Goal: Information Seeking & Learning: Learn about a topic

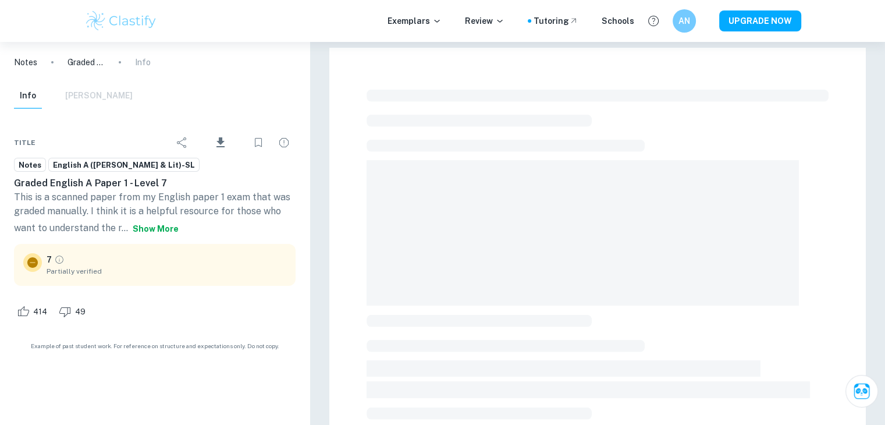
click at [183, 234] on button "Show more" at bounding box center [155, 228] width 55 height 21
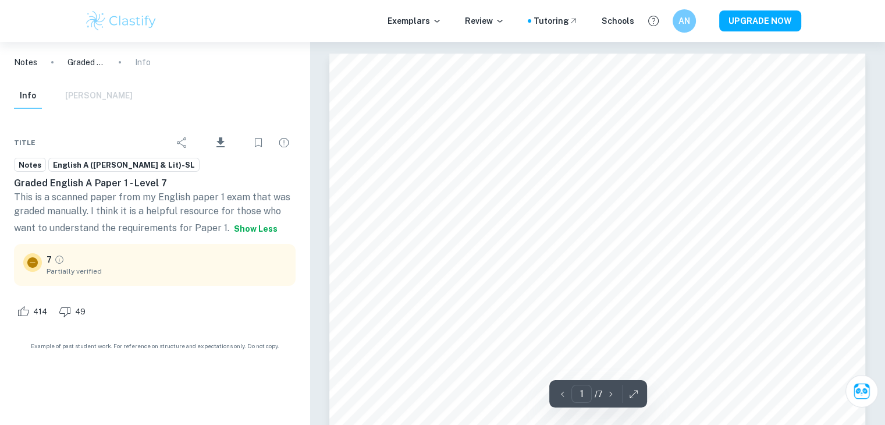
click at [218, 205] on p "This is a scanned paper from my English paper 1 exam that was graded manually. …" at bounding box center [155, 214] width 282 height 49
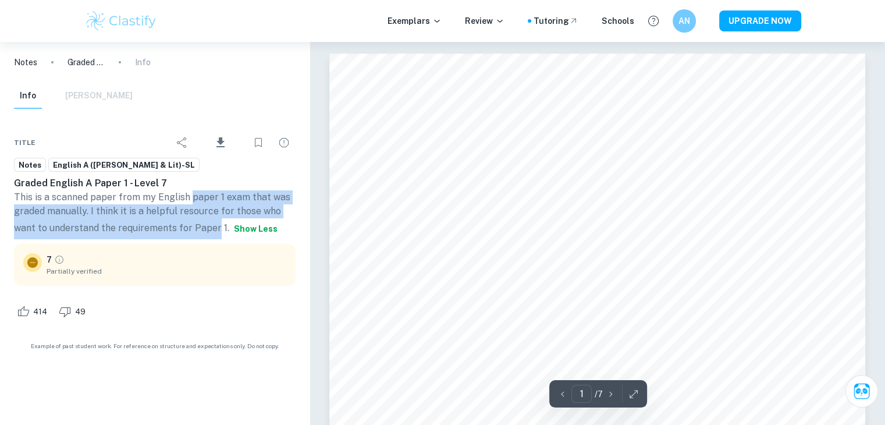
drag, startPoint x: 218, startPoint y: 205, endPoint x: 231, endPoint y: 215, distance: 16.3
click at [231, 215] on p "This is a scanned paper from my English paper 1 exam that was graded manually. …" at bounding box center [155, 214] width 282 height 49
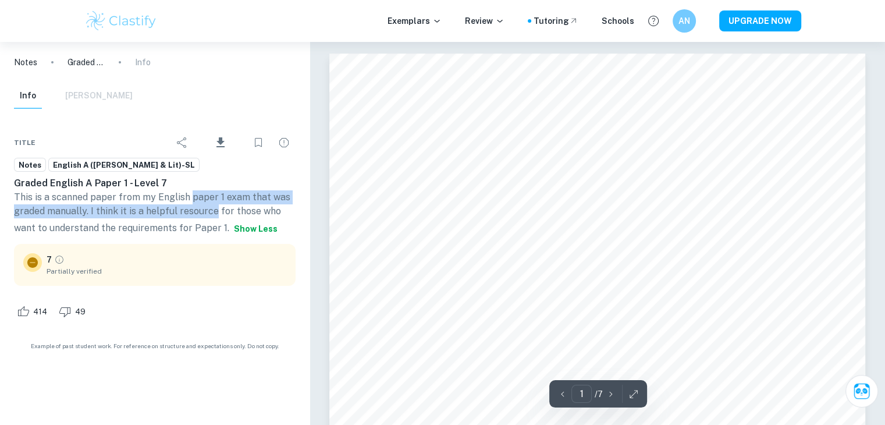
click at [231, 215] on p "This is a scanned paper from my English paper 1 exam that was graded manually. …" at bounding box center [155, 214] width 282 height 49
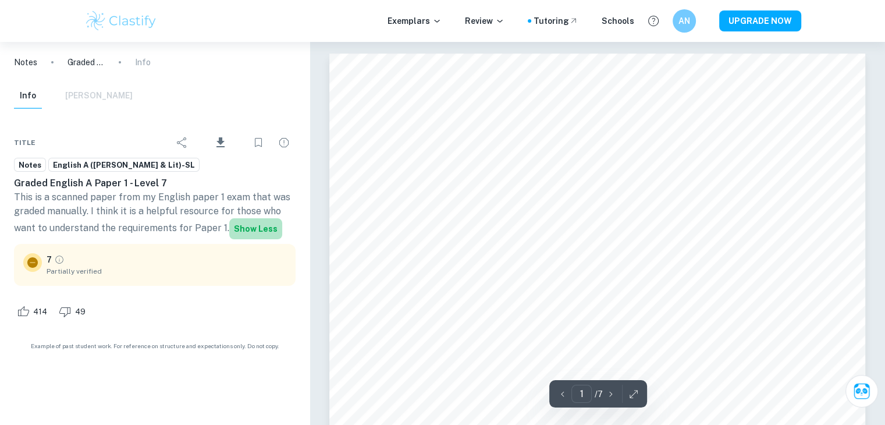
click at [229, 239] on button "Show less" at bounding box center [255, 228] width 53 height 21
click at [183, 232] on button "Show more" at bounding box center [155, 228] width 55 height 21
click at [58, 265] on icon "Grade partially verified" at bounding box center [59, 259] width 10 height 10
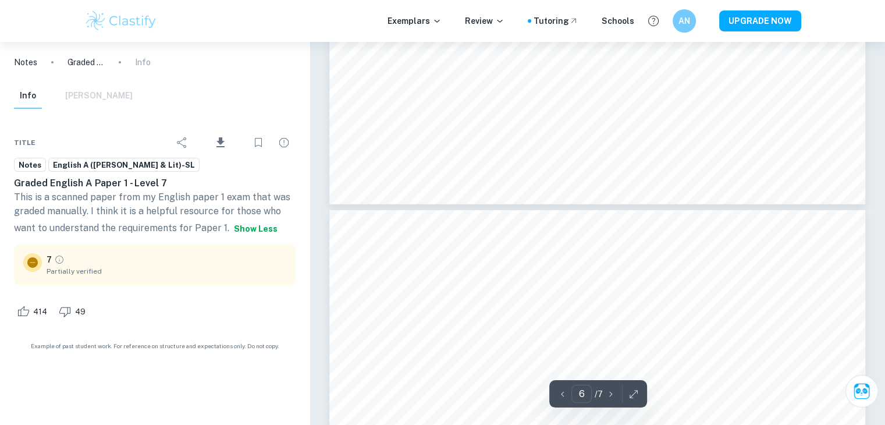
scroll to position [3832, 0]
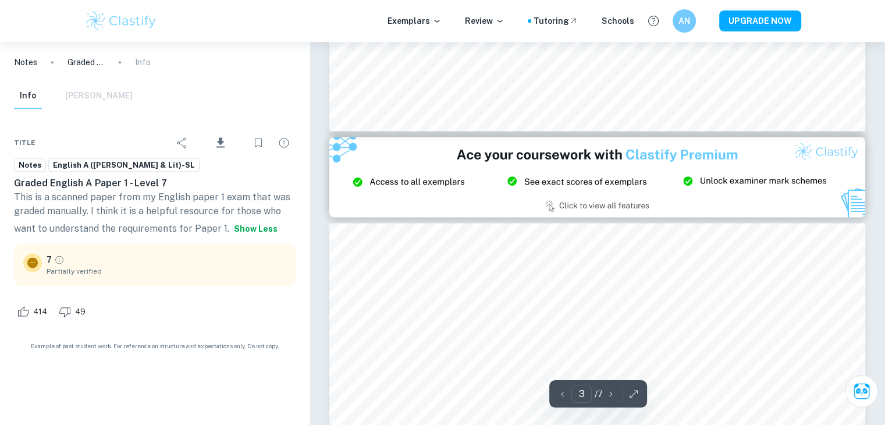
type input "2"
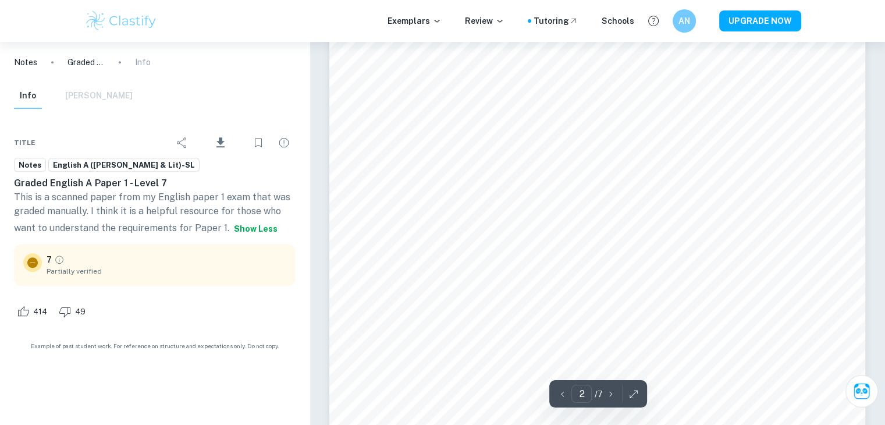
scroll to position [966, 0]
click at [432, 20] on icon at bounding box center [436, 20] width 9 height 9
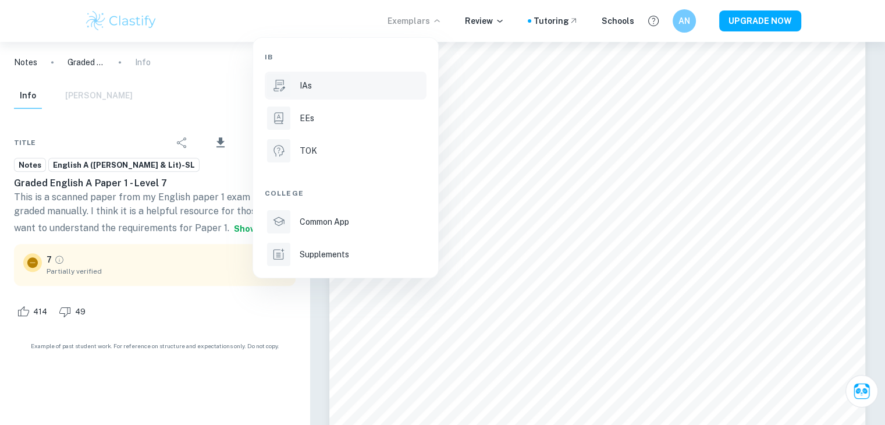
click at [328, 93] on li "IAs" at bounding box center [346, 86] width 162 height 28
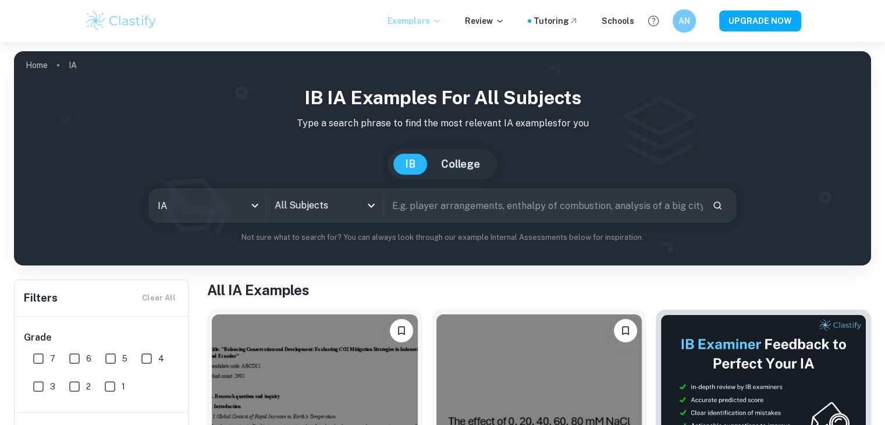
click at [432, 23] on icon at bounding box center [436, 20] width 9 height 9
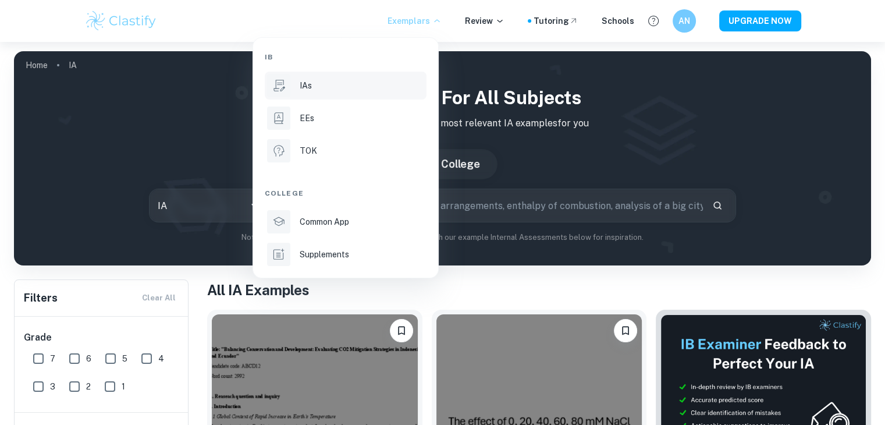
click at [492, 22] on div at bounding box center [442, 212] width 885 height 425
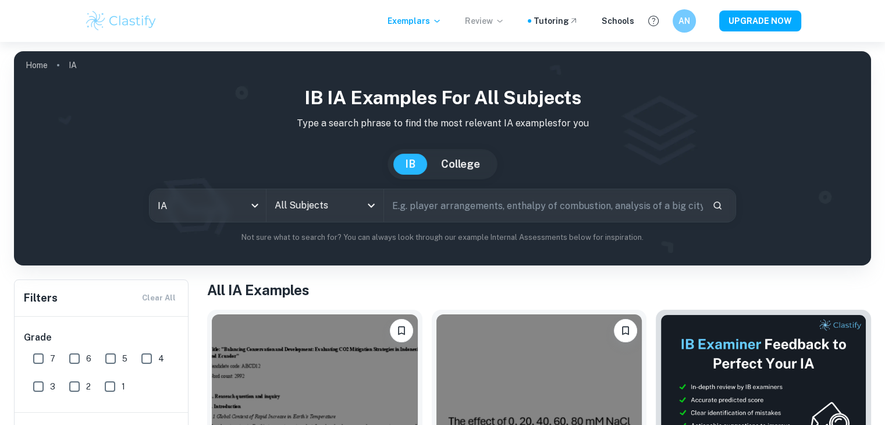
click at [495, 17] on icon at bounding box center [499, 20] width 9 height 9
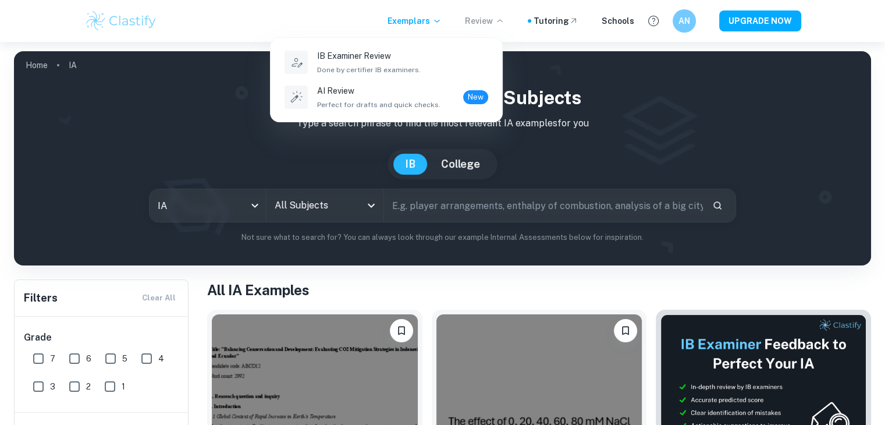
click at [448, 217] on div at bounding box center [442, 212] width 885 height 425
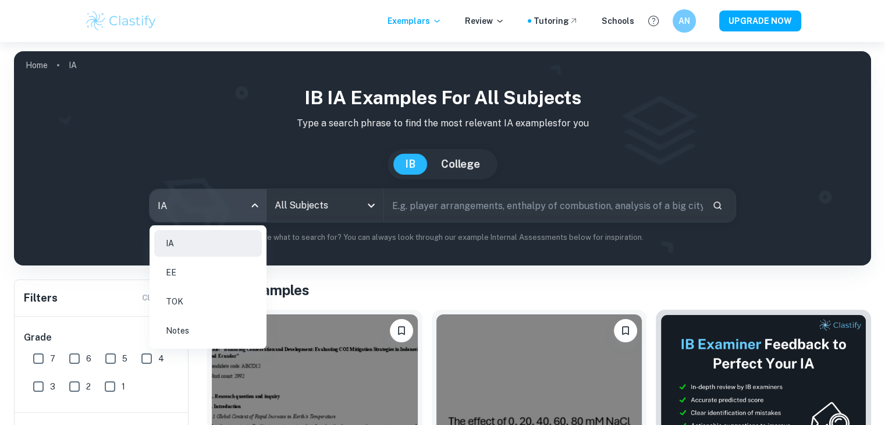
click at [240, 209] on body "We value your privacy We use cookies to enhance your browsing experience, serve…" at bounding box center [442, 254] width 885 height 425
click at [242, 331] on li "Notes" at bounding box center [208, 330] width 108 height 27
type input "notes"
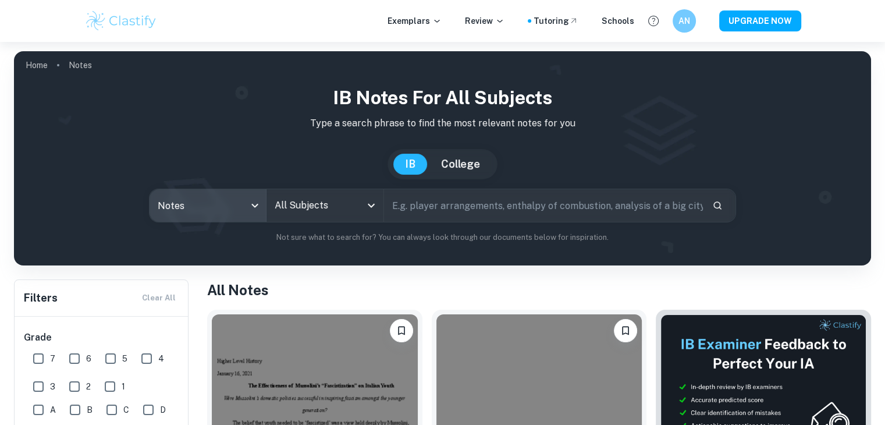
click at [397, 211] on input "text" at bounding box center [543, 205] width 319 height 33
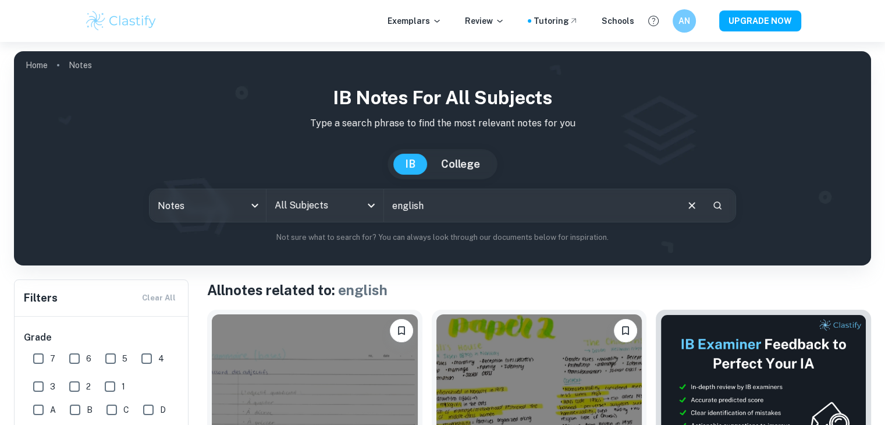
click at [437, 209] on input "english" at bounding box center [530, 205] width 292 height 33
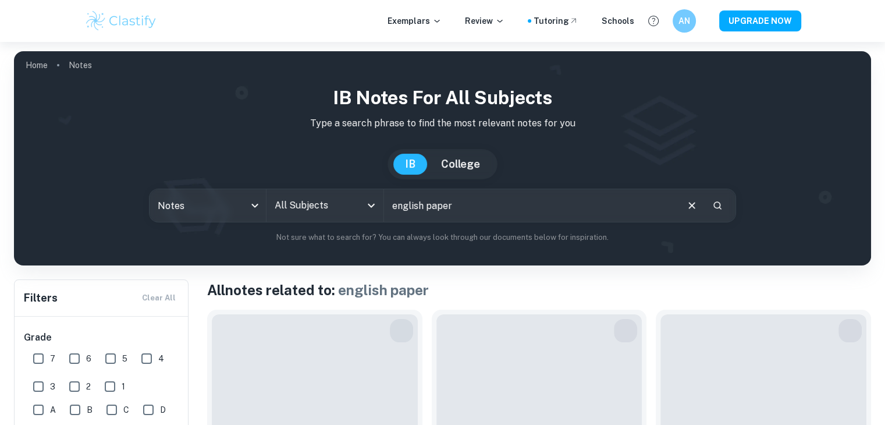
click at [480, 207] on input "english paper" at bounding box center [530, 205] width 292 height 33
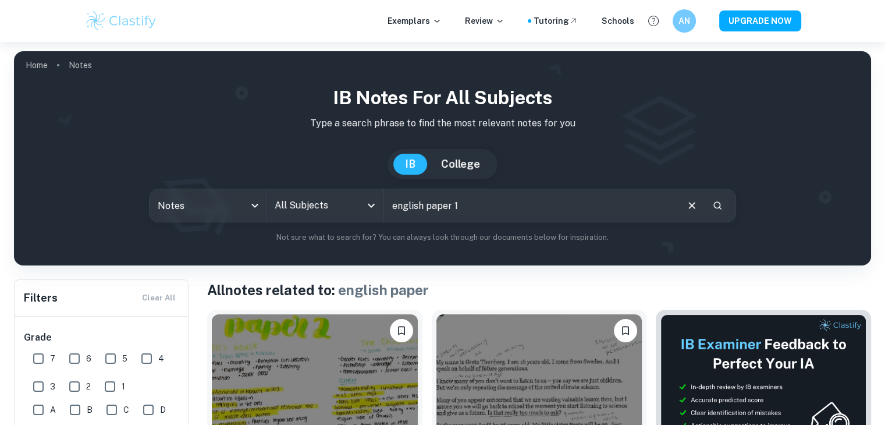
click at [480, 207] on input "english paper 1" at bounding box center [530, 205] width 292 height 33
type input "english paper 1"
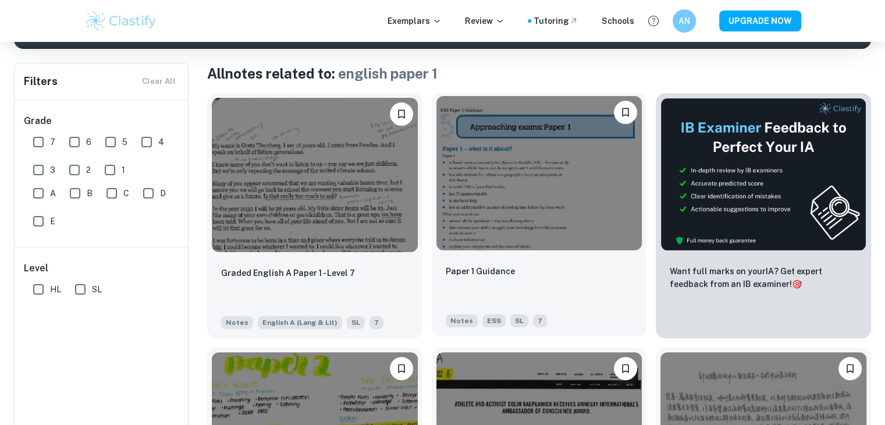
scroll to position [216, 0]
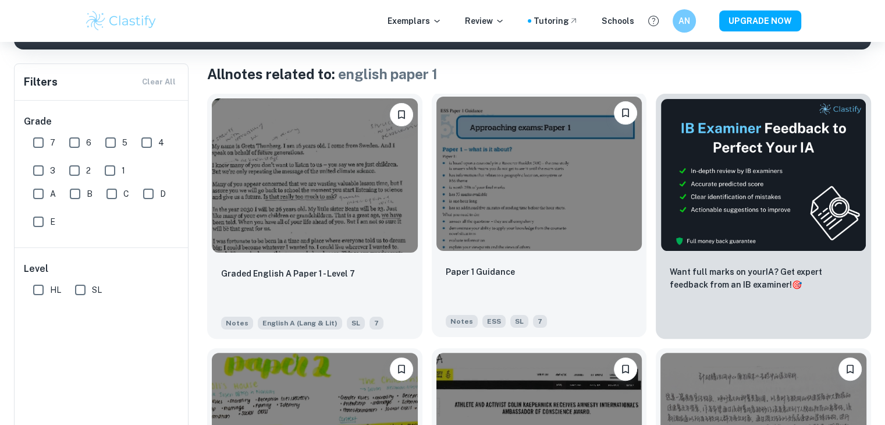
click at [493, 176] on img at bounding box center [539, 174] width 206 height 154
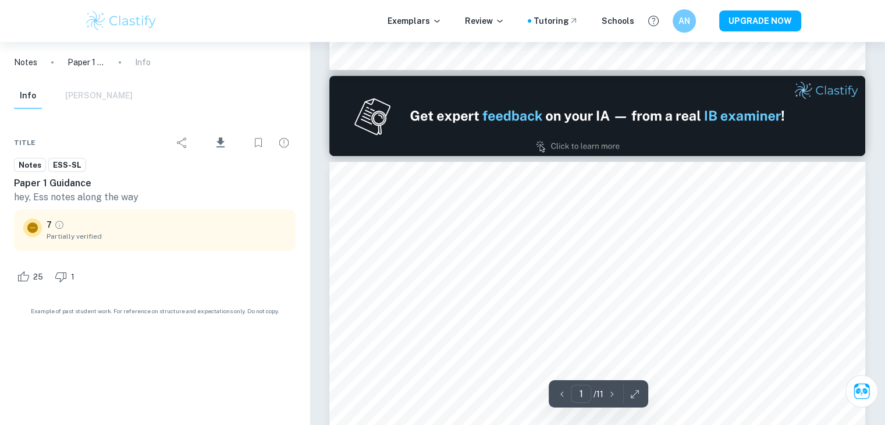
type input "2"
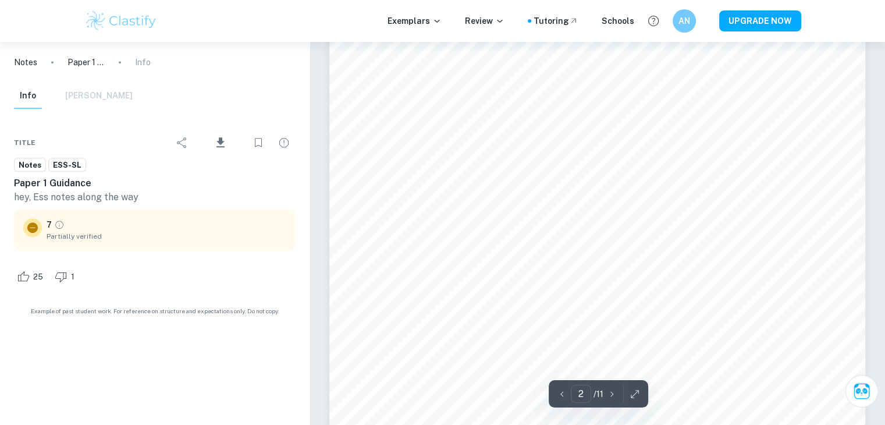
scroll to position [905, 0]
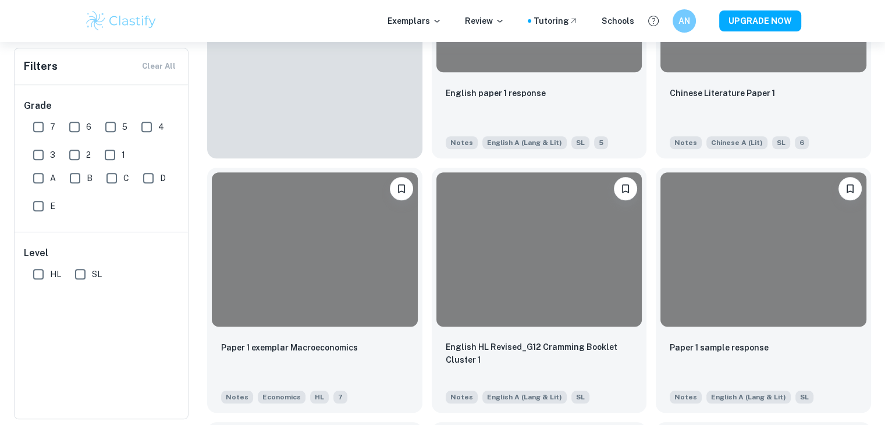
scroll to position [216, 0]
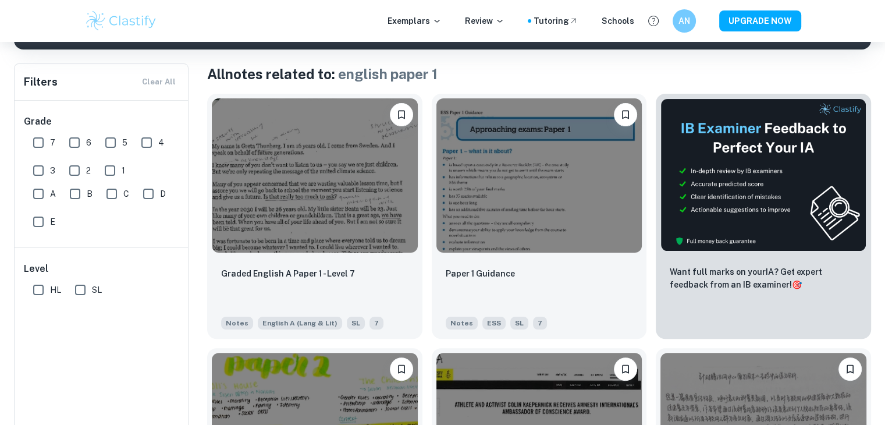
type input "ia"
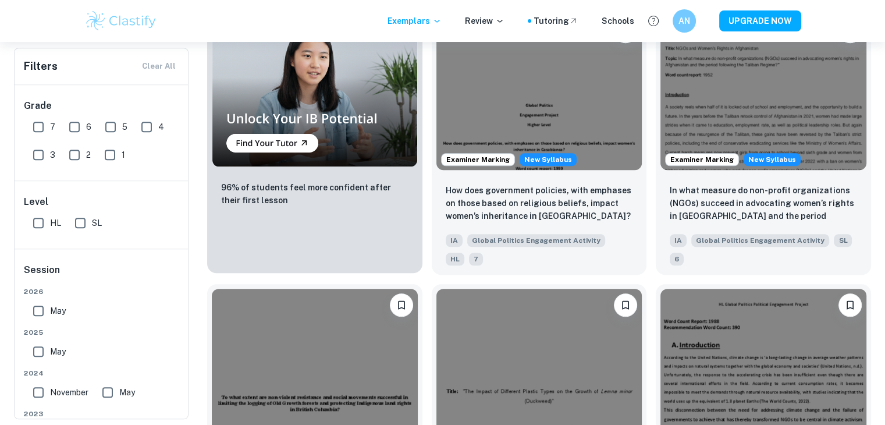
scroll to position [1039, 0]
